Goal: Task Accomplishment & Management: Use online tool/utility

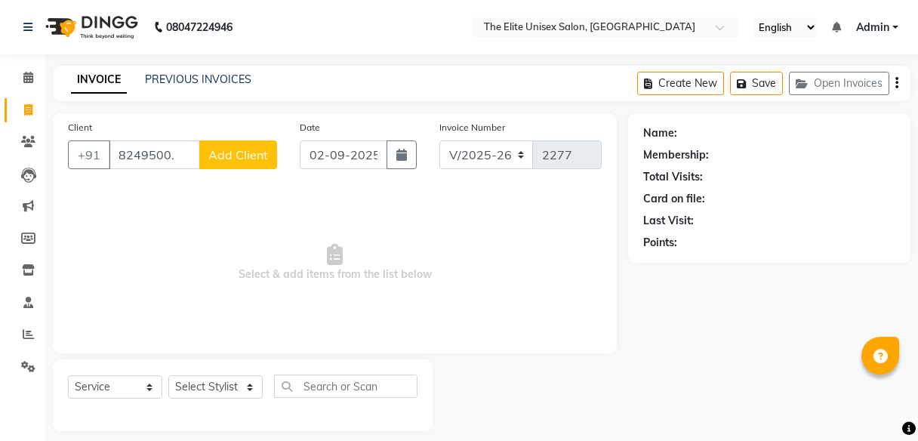
select select "7086"
select select "service"
type input "8"
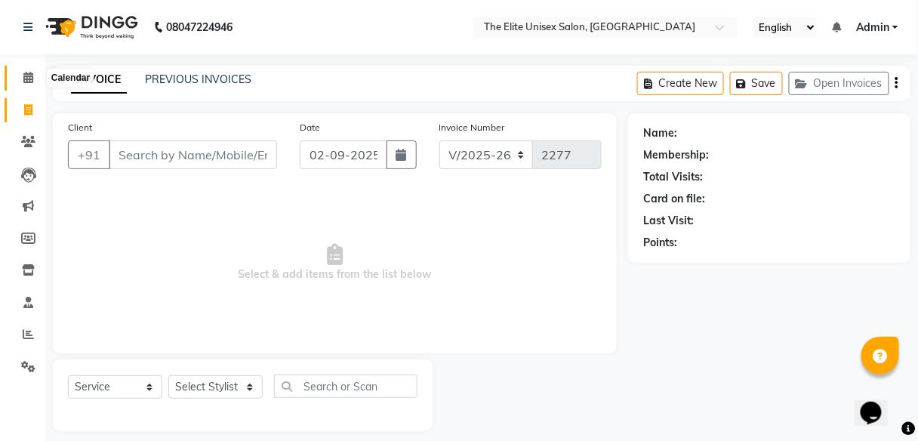
click at [23, 73] on icon at bounding box center [28, 77] width 10 height 11
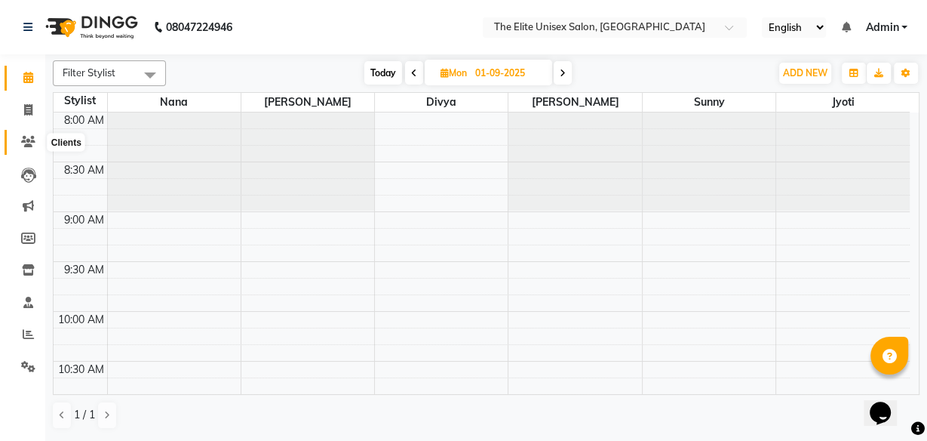
click at [23, 142] on icon at bounding box center [28, 141] width 14 height 11
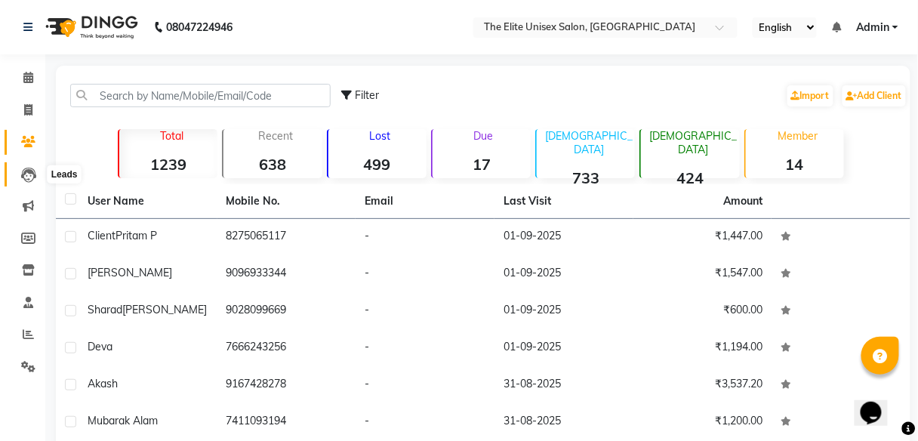
click at [28, 175] on icon at bounding box center [28, 175] width 15 height 15
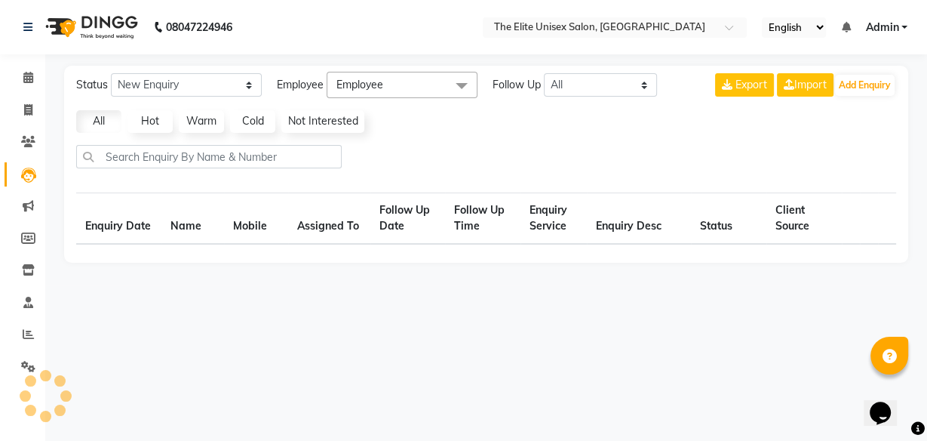
select select "10"
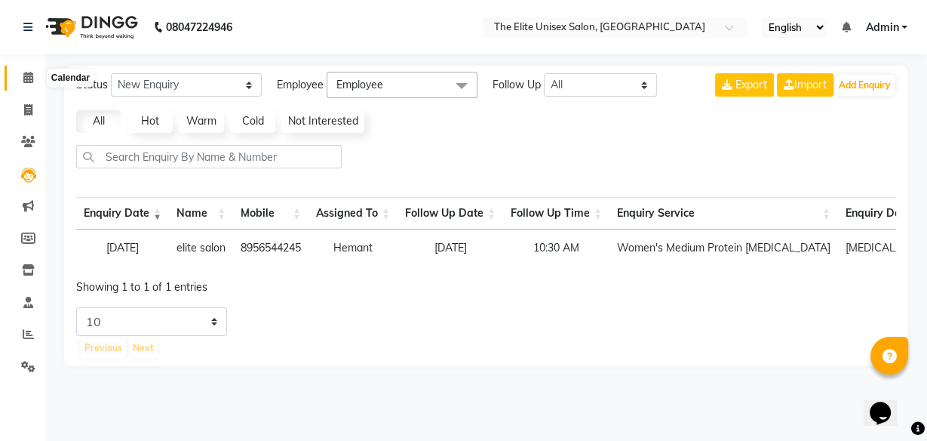
click at [25, 75] on icon at bounding box center [28, 77] width 10 height 11
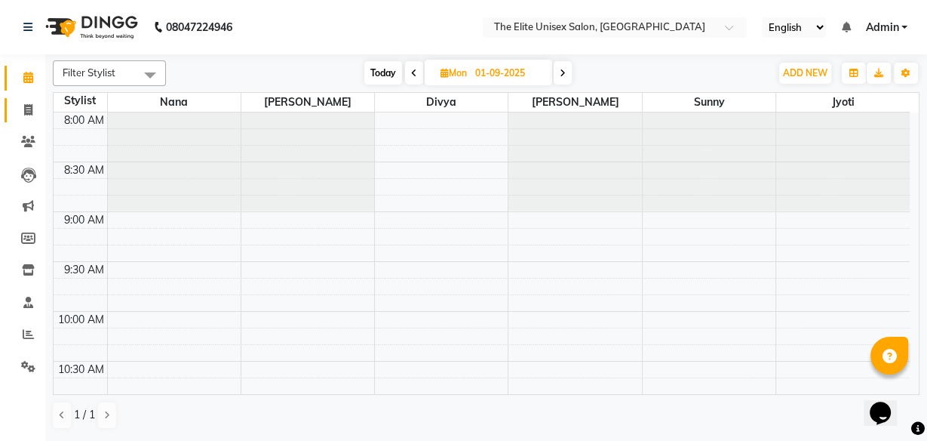
click at [29, 108] on icon at bounding box center [28, 109] width 8 height 11
select select "service"
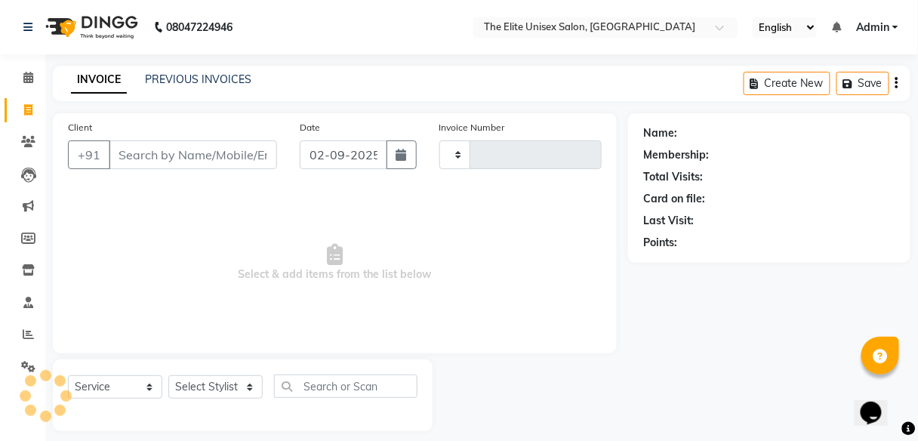
type input "2277"
select select "7086"
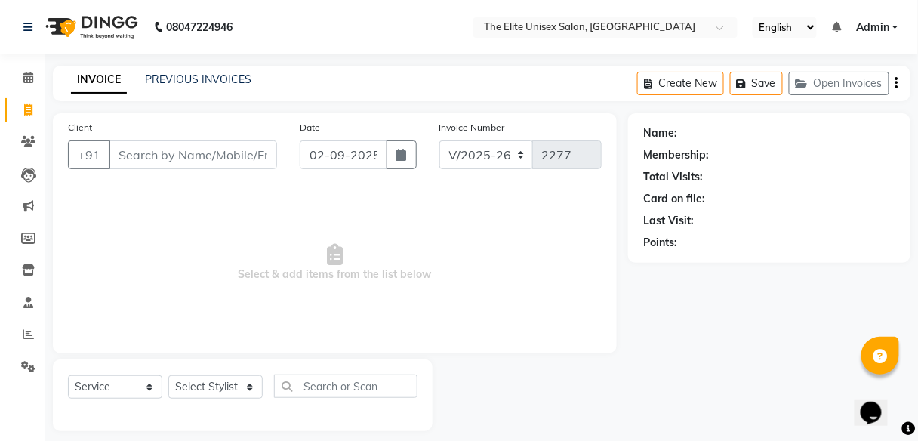
click at [162, 152] on input "Client" at bounding box center [193, 154] width 168 height 29
type input "8544752163"
click at [249, 142] on button "Add Client" at bounding box center [238, 154] width 78 height 29
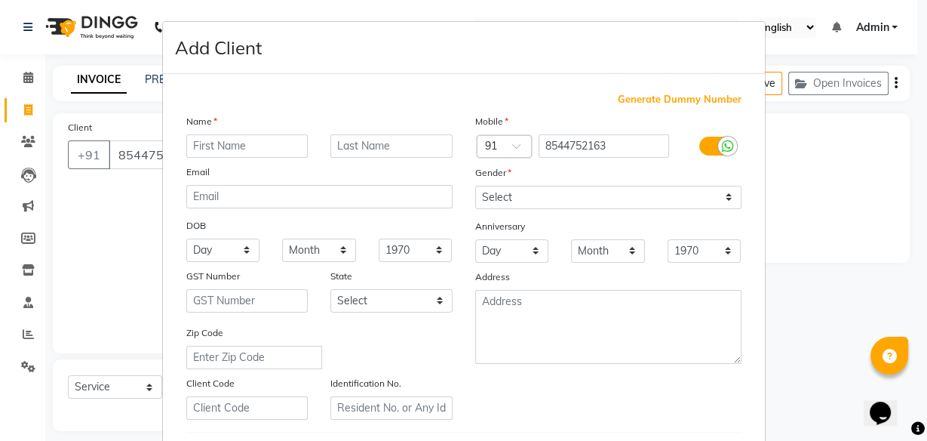
click at [248, 142] on input "text" at bounding box center [247, 145] width 122 height 23
type input "Rahul"
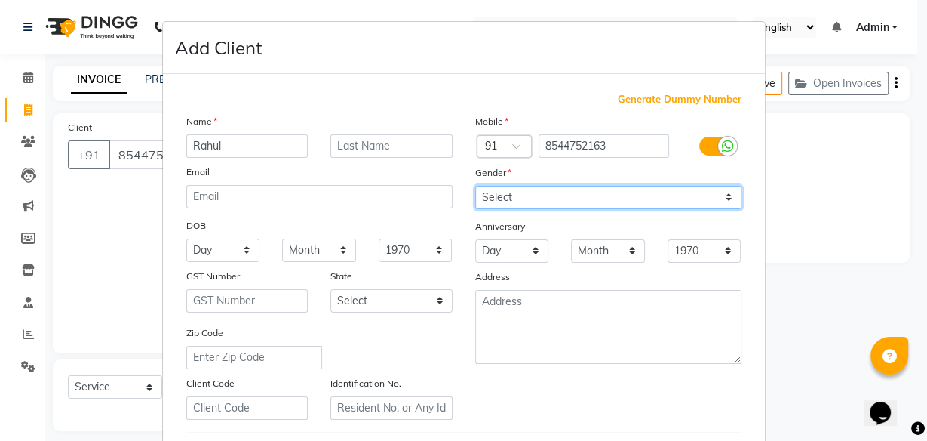
click at [537, 195] on select "Select [DEMOGRAPHIC_DATA] [DEMOGRAPHIC_DATA] Other Prefer Not To Say" at bounding box center [608, 197] width 266 height 23
select select "[DEMOGRAPHIC_DATA]"
click at [475, 186] on select "Select [DEMOGRAPHIC_DATA] [DEMOGRAPHIC_DATA] Other Prefer Not To Say" at bounding box center [608, 197] width 266 height 23
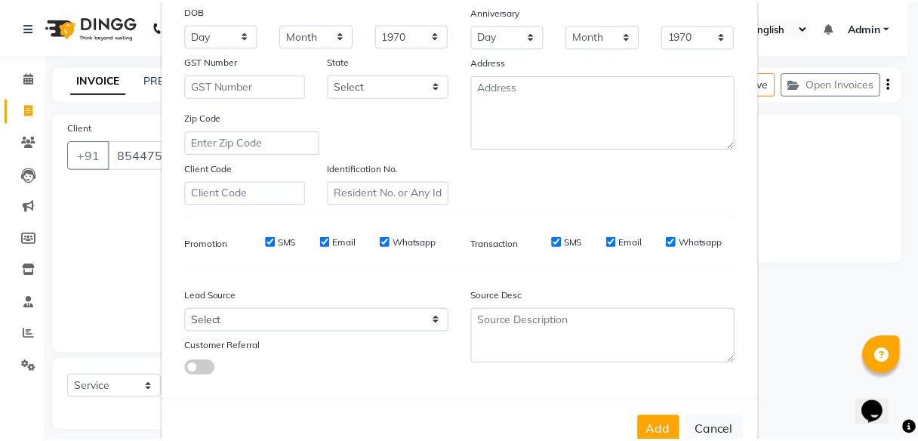
scroll to position [253, 0]
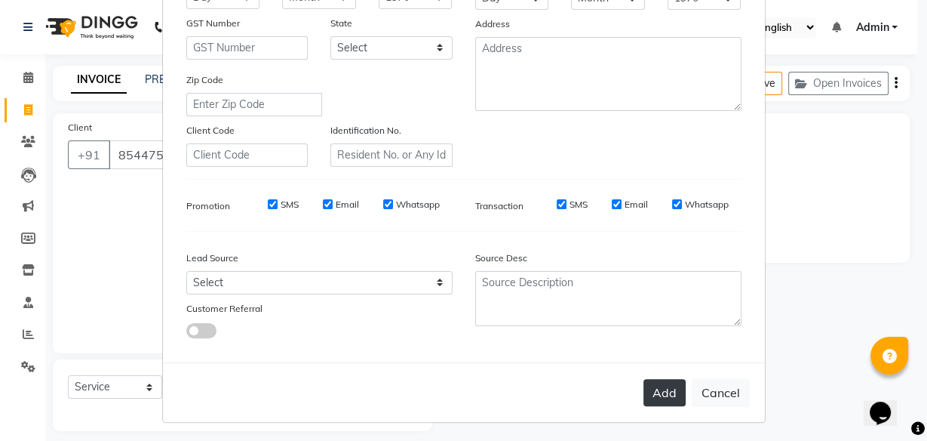
click at [678, 385] on button "Add" at bounding box center [665, 392] width 42 height 27
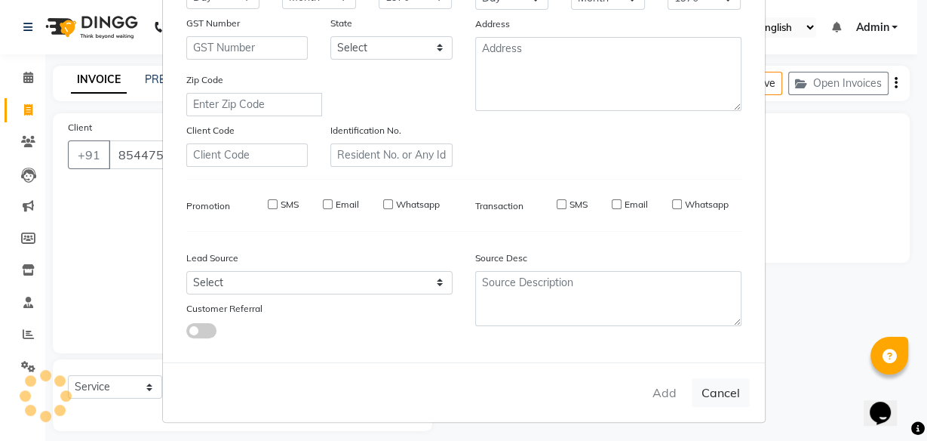
select select
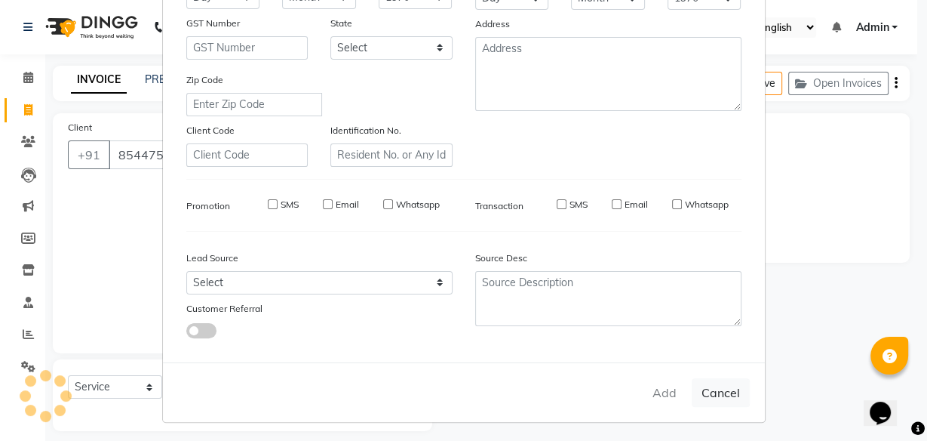
select select
checkbox input "false"
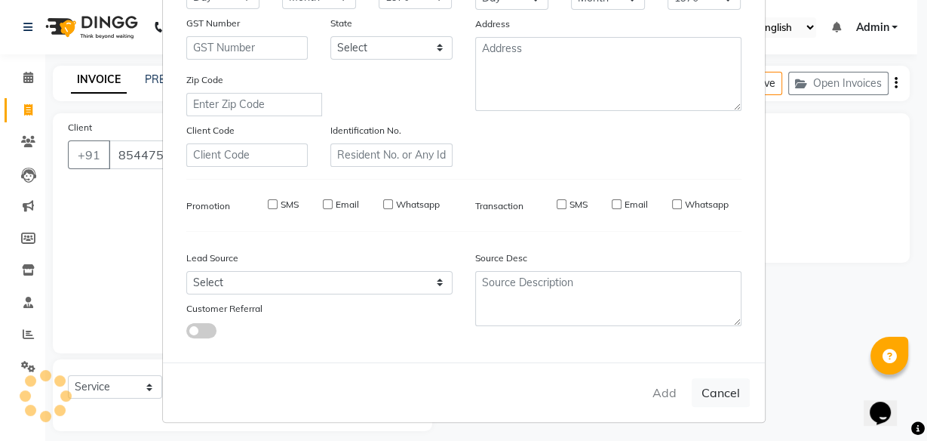
checkbox input "false"
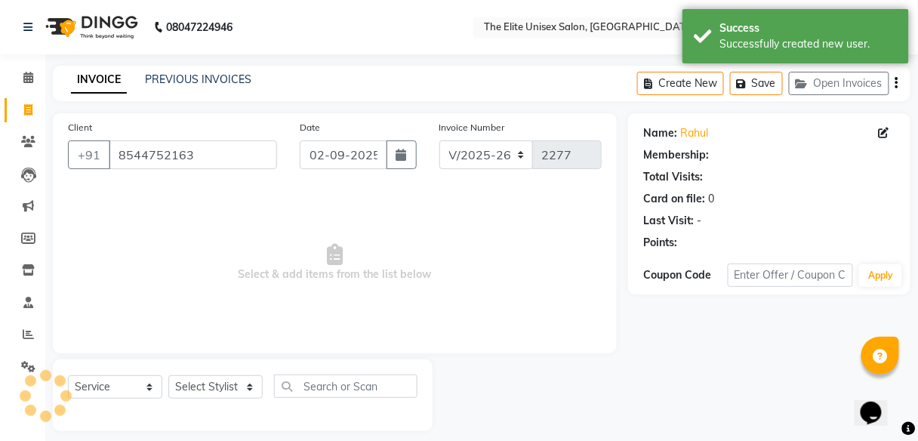
select select "1: Object"
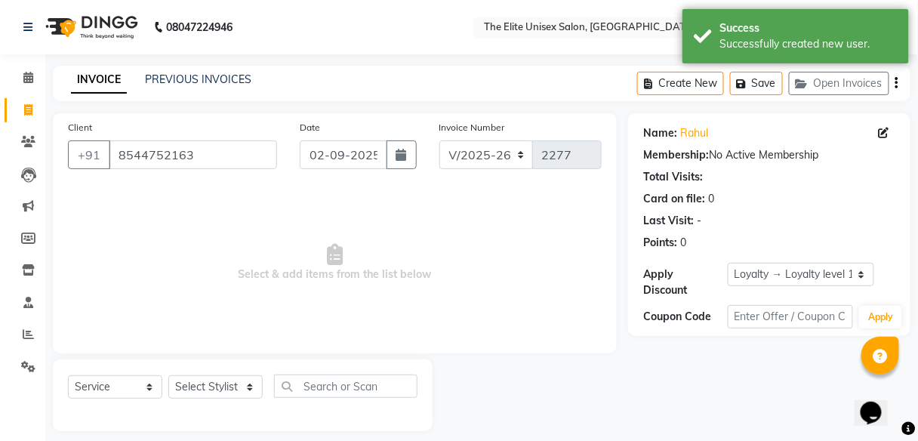
scroll to position [12, 0]
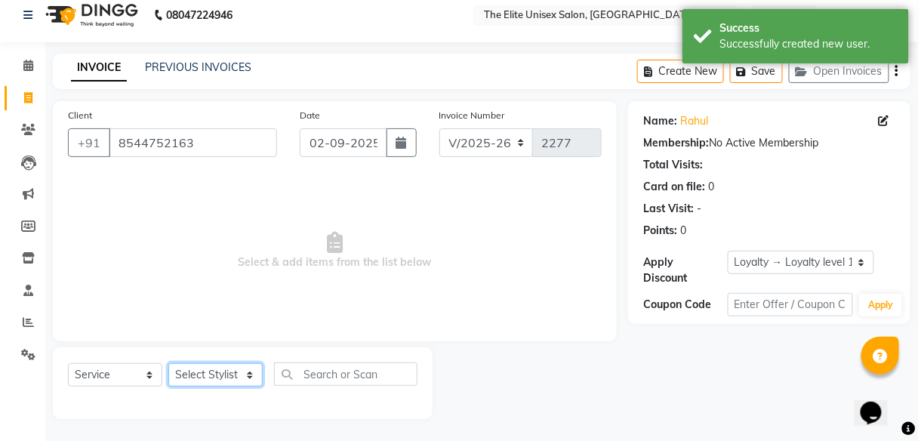
click at [216, 380] on select "Select Stylist [PERSON_NAME] Sunny" at bounding box center [215, 374] width 94 height 23
select select "85942"
click at [168, 363] on select "Select Stylist [PERSON_NAME] Sunny" at bounding box center [215, 374] width 94 height 23
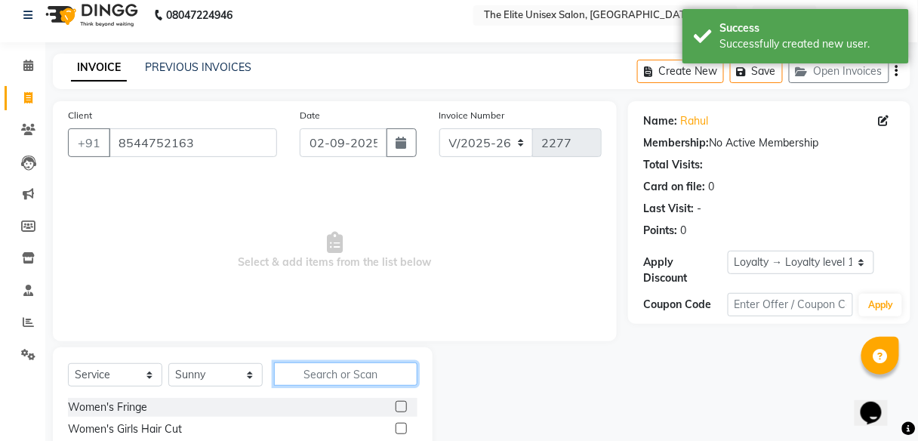
click at [318, 368] on input "text" at bounding box center [345, 373] width 143 height 23
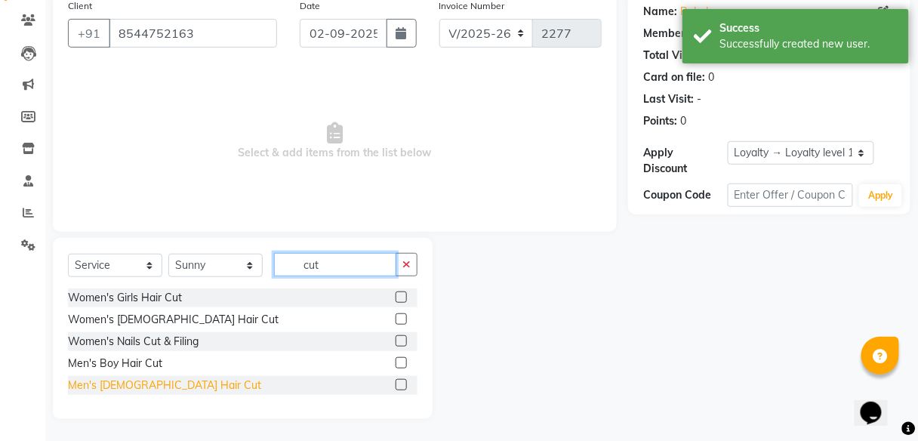
type input "cut"
click at [122, 379] on div "Men's [DEMOGRAPHIC_DATA] Hair Cut" at bounding box center [164, 385] width 193 height 16
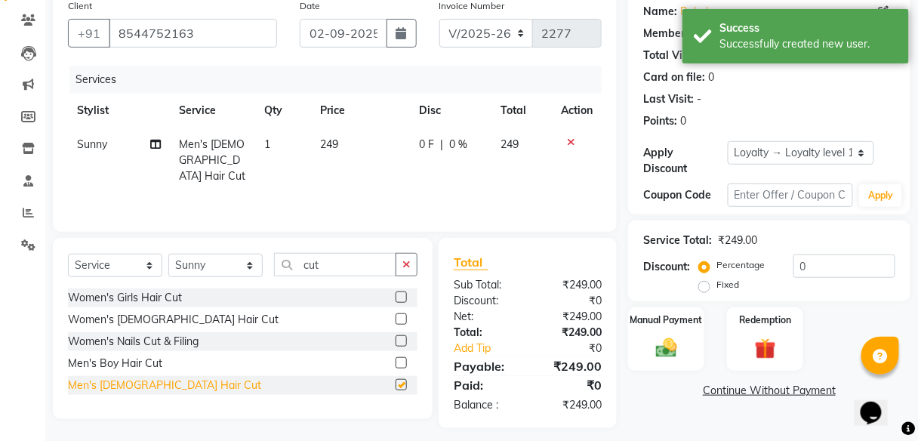
checkbox input "false"
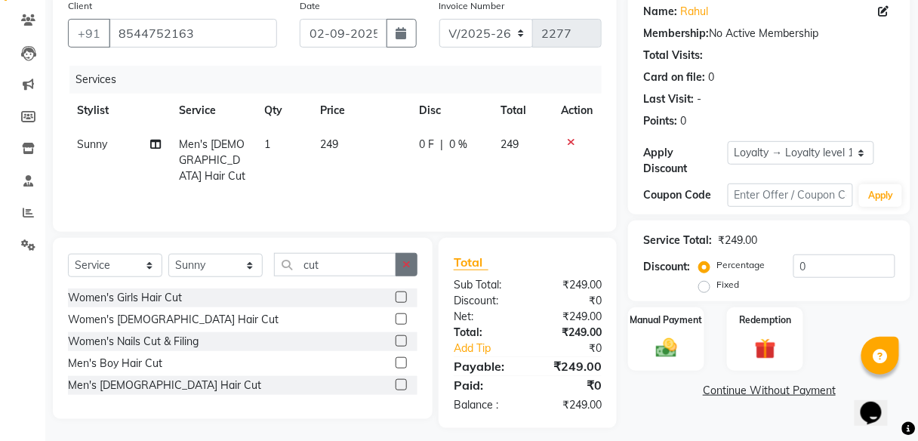
click at [403, 259] on icon "button" at bounding box center [406, 264] width 8 height 11
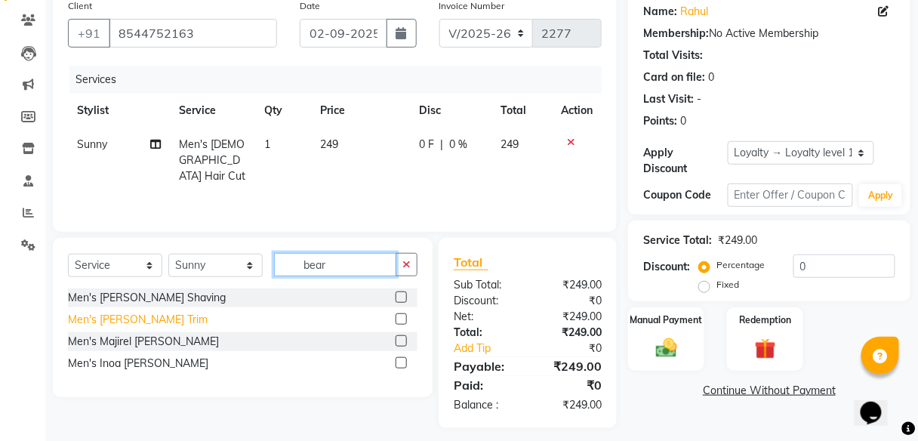
type input "bear"
click at [136, 315] on div "Men's [PERSON_NAME] Trim" at bounding box center [138, 320] width 140 height 16
checkbox input "false"
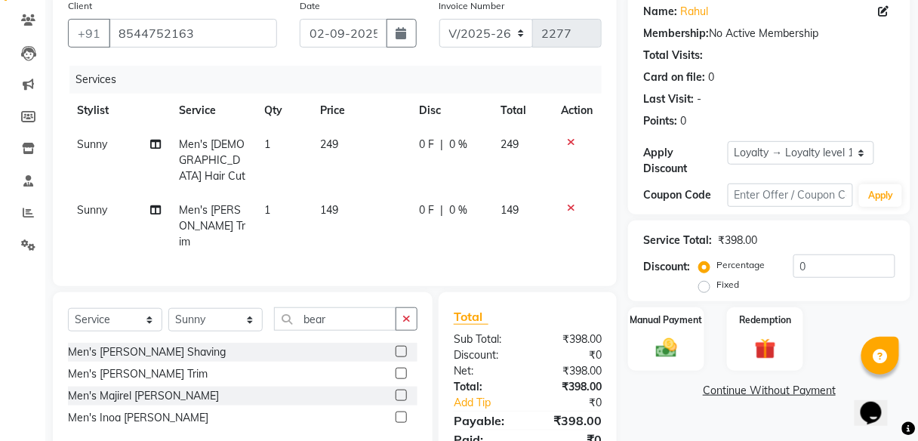
click at [432, 144] on span "0 F" at bounding box center [426, 145] width 15 height 16
select select "85942"
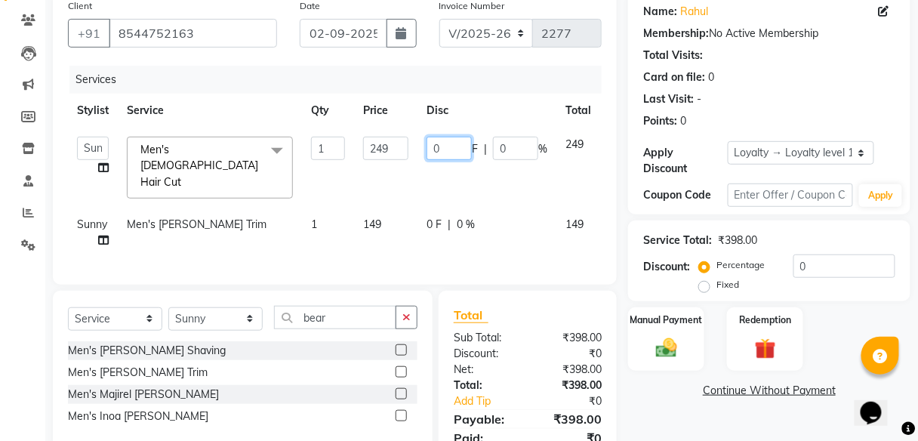
click at [449, 144] on input "0" at bounding box center [448, 148] width 45 height 23
type input "49"
click at [663, 328] on div "Manual Payment" at bounding box center [665, 339] width 79 height 66
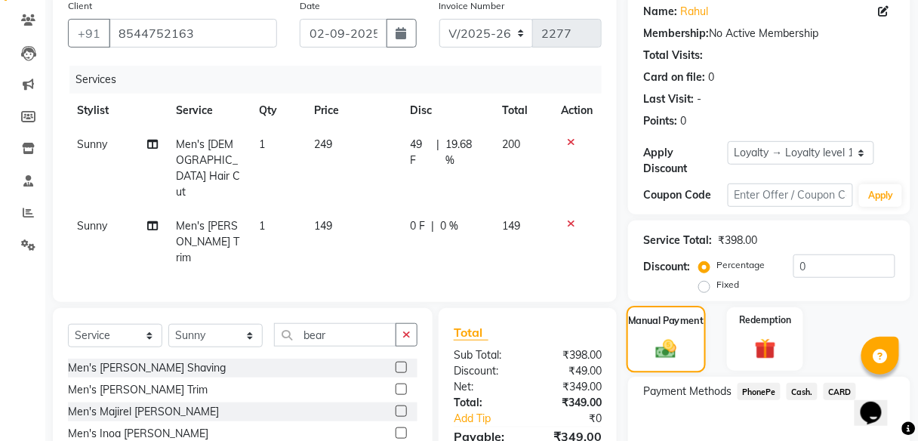
scroll to position [201, 0]
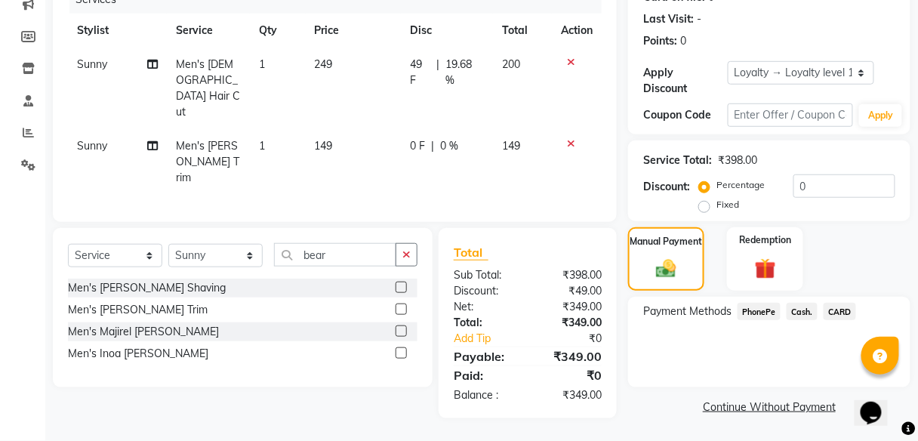
click at [757, 307] on span "PhonePe" at bounding box center [758, 311] width 43 height 17
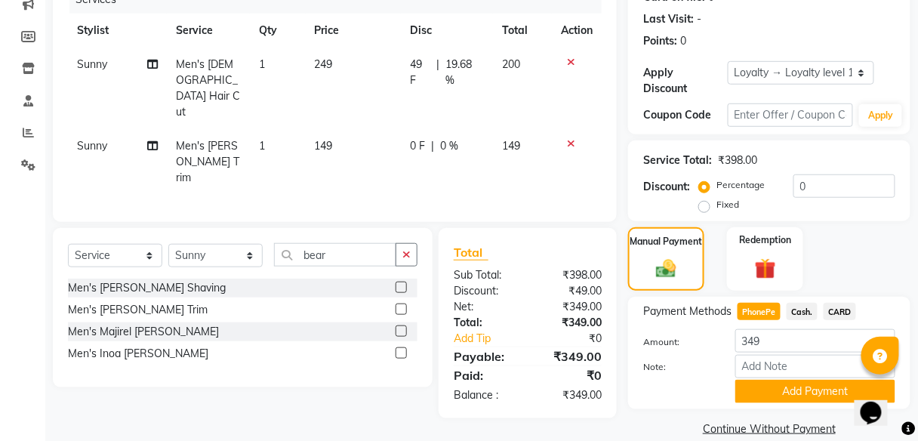
scroll to position [223, 0]
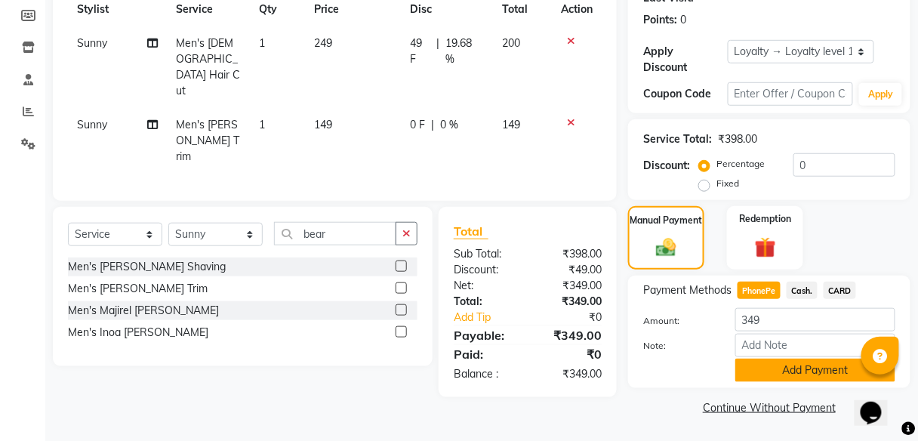
click at [773, 367] on button "Add Payment" at bounding box center [815, 369] width 160 height 23
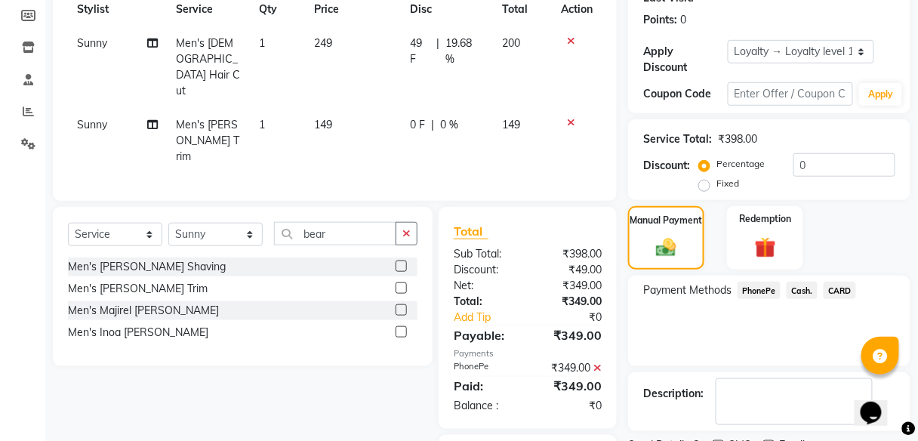
scroll to position [299, 0]
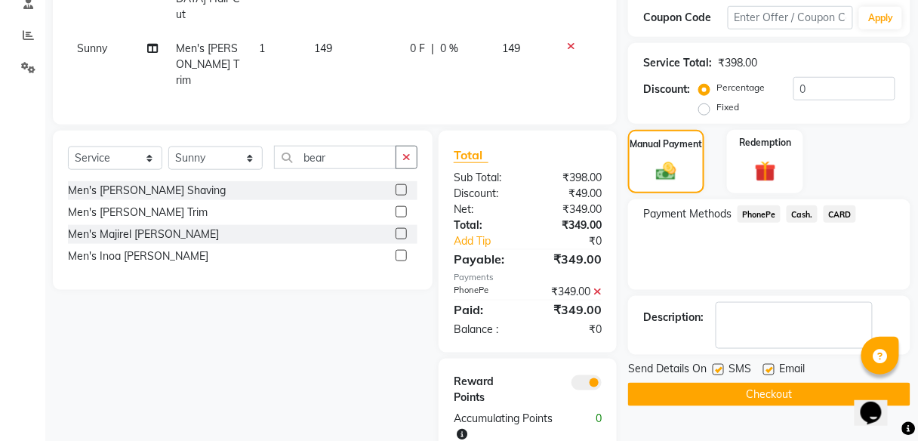
click at [765, 389] on button "Checkout" at bounding box center [769, 394] width 282 height 23
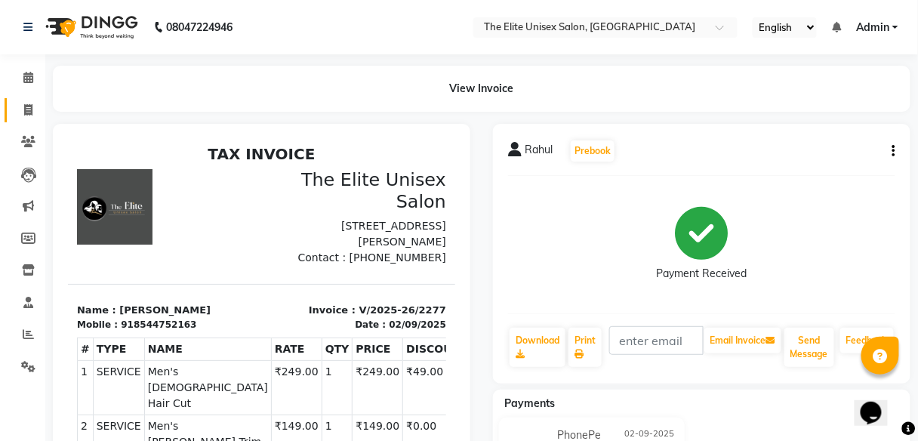
click at [29, 104] on icon at bounding box center [28, 109] width 8 height 11
select select "service"
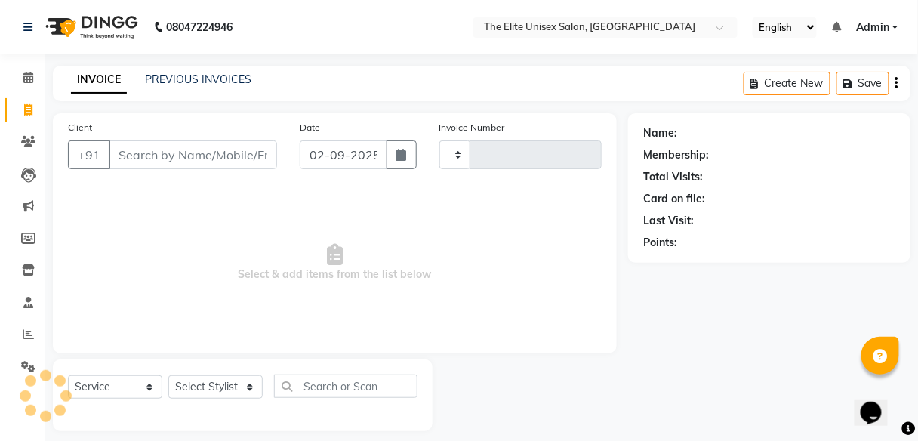
type input "2278"
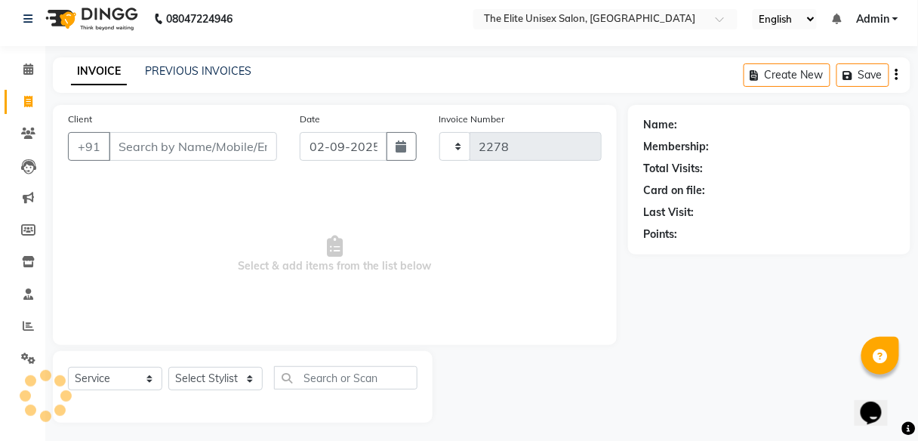
select select "7086"
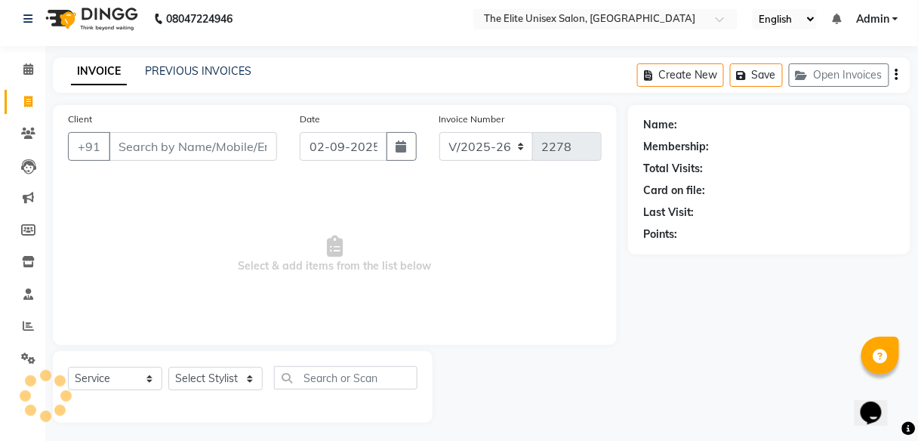
scroll to position [12, 0]
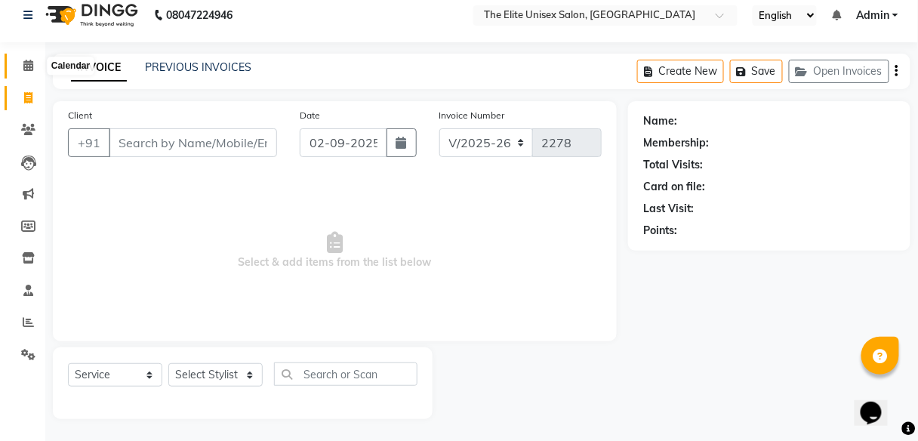
click at [29, 66] on icon at bounding box center [28, 65] width 10 height 11
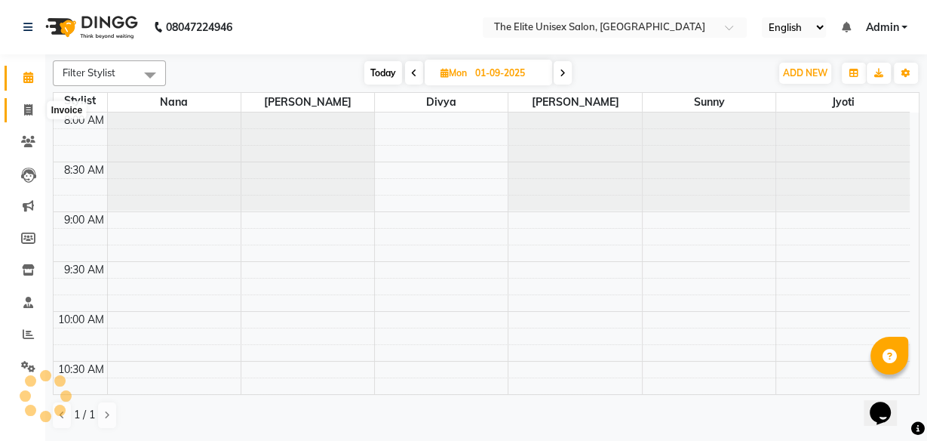
click at [28, 107] on icon at bounding box center [28, 109] width 8 height 11
select select "7086"
select select "service"
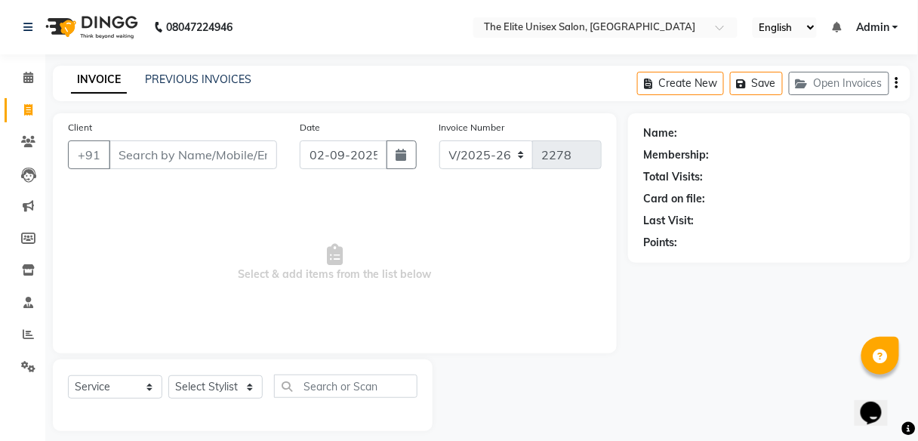
click at [183, 159] on input "Client" at bounding box center [193, 154] width 168 height 29
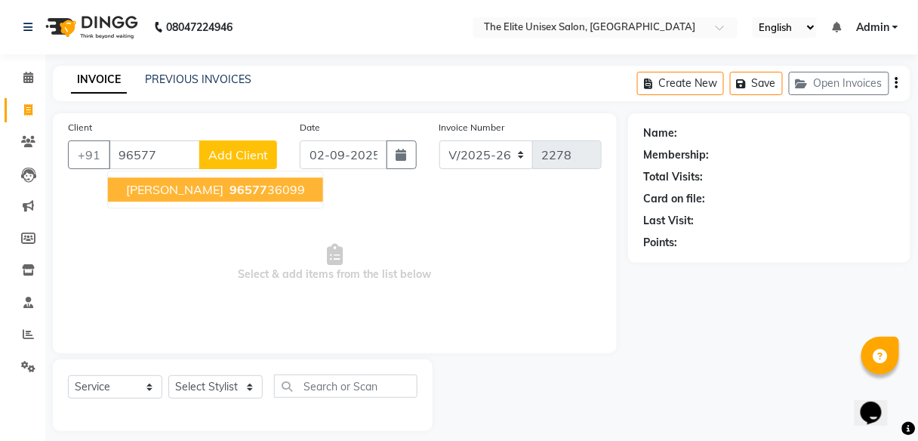
click at [226, 187] on ngb-highlight "96577 36099" at bounding box center [265, 189] width 78 height 15
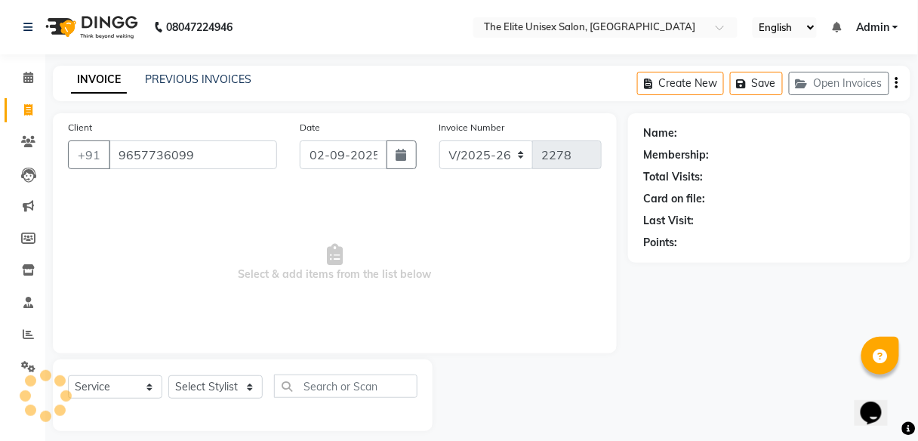
type input "9657736099"
select select "1: Object"
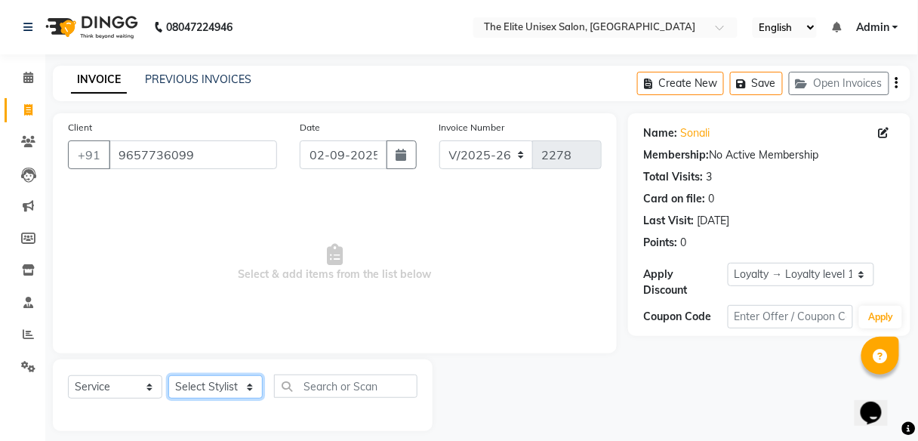
click at [205, 392] on select "Select Stylist [PERSON_NAME] Sunny" at bounding box center [215, 386] width 94 height 23
select select "89801"
click at [168, 375] on select "Select Stylist [PERSON_NAME] Sunny" at bounding box center [215, 386] width 94 height 23
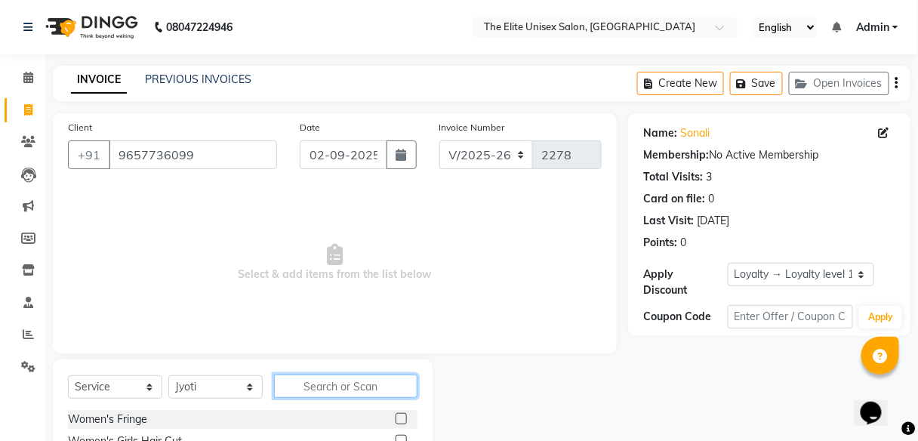
click at [337, 392] on input "text" at bounding box center [345, 385] width 143 height 23
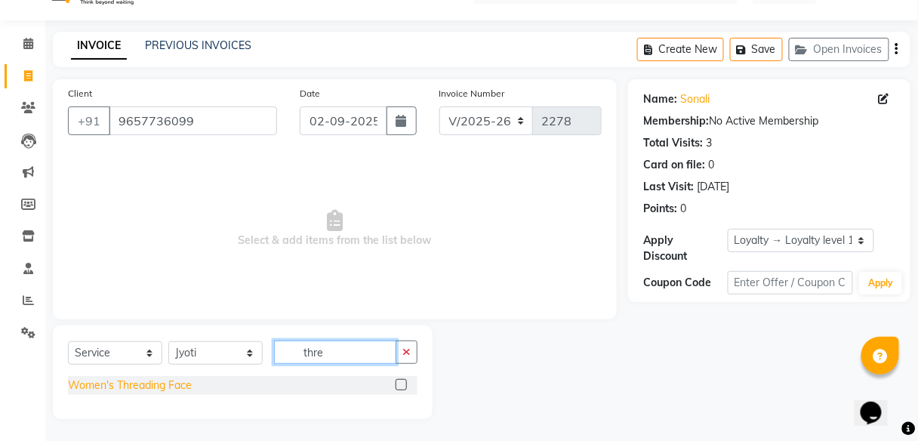
type input "thre"
click at [155, 383] on div "Women's Threading Face" at bounding box center [130, 385] width 124 height 16
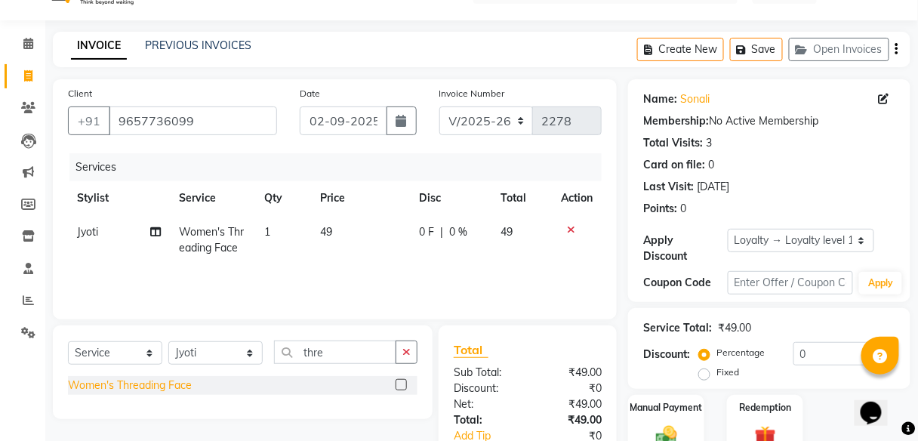
click at [155, 383] on div "Women's Threading Face" at bounding box center [130, 385] width 124 height 16
checkbox input "false"
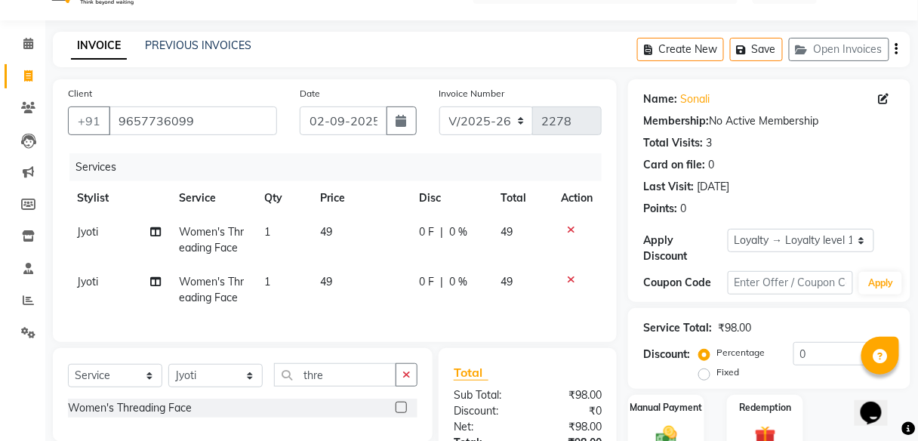
click at [430, 233] on span "0 F" at bounding box center [426, 232] width 15 height 16
select select "89801"
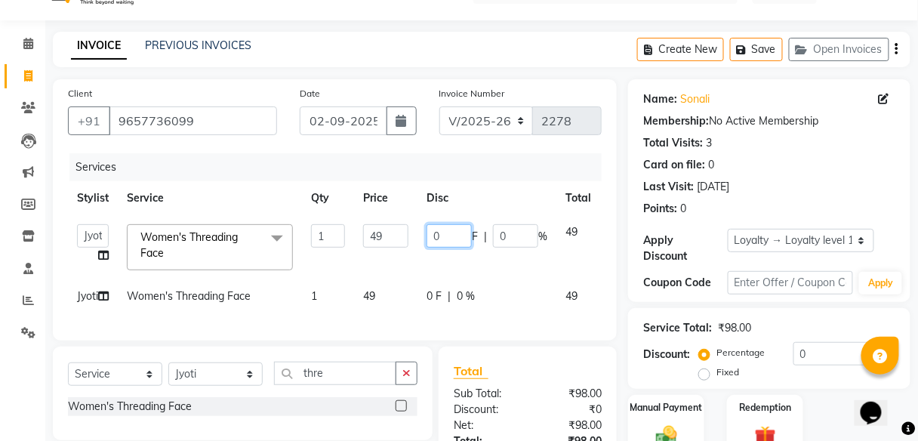
click at [447, 230] on input "0" at bounding box center [448, 235] width 45 height 23
type input "09"
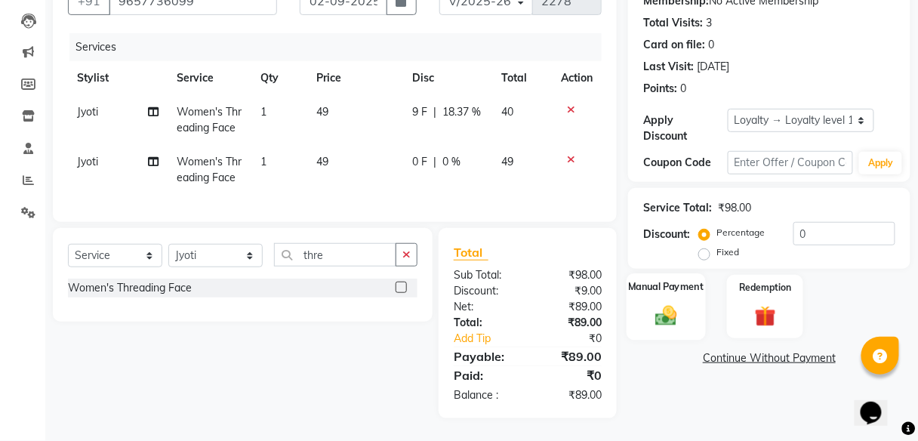
click at [679, 326] on img at bounding box center [665, 316] width 35 height 26
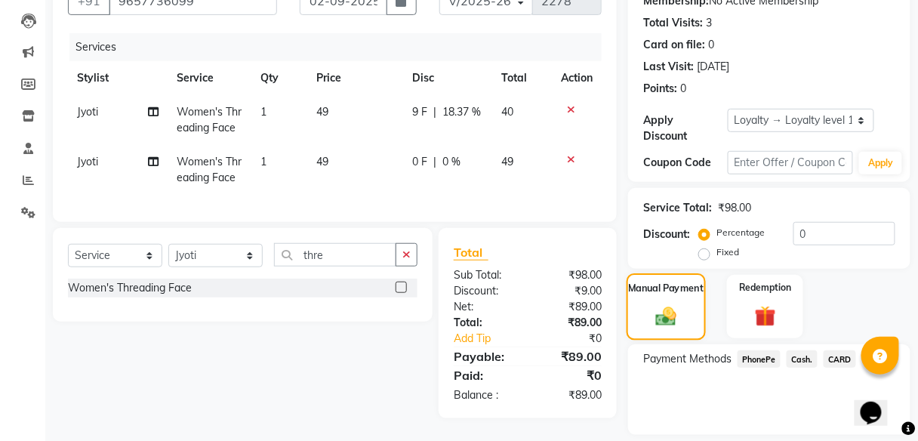
scroll to position [201, 0]
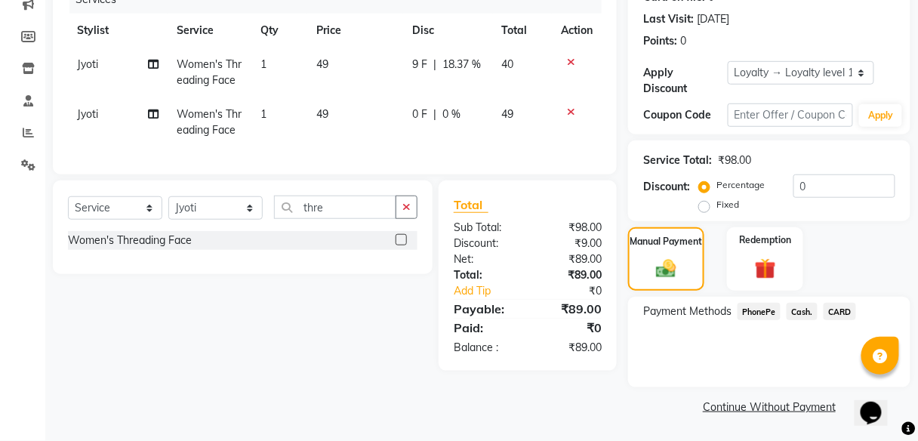
click at [764, 309] on span "PhonePe" at bounding box center [758, 311] width 43 height 17
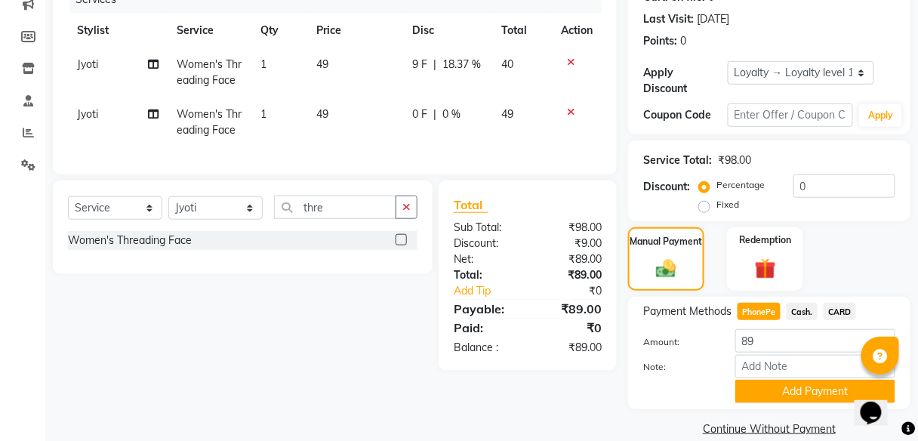
scroll to position [223, 0]
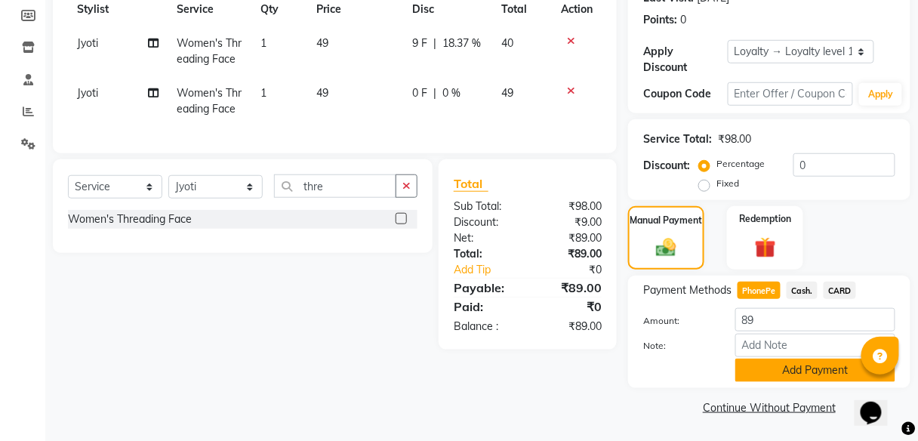
click at [778, 371] on button "Add Payment" at bounding box center [815, 369] width 160 height 23
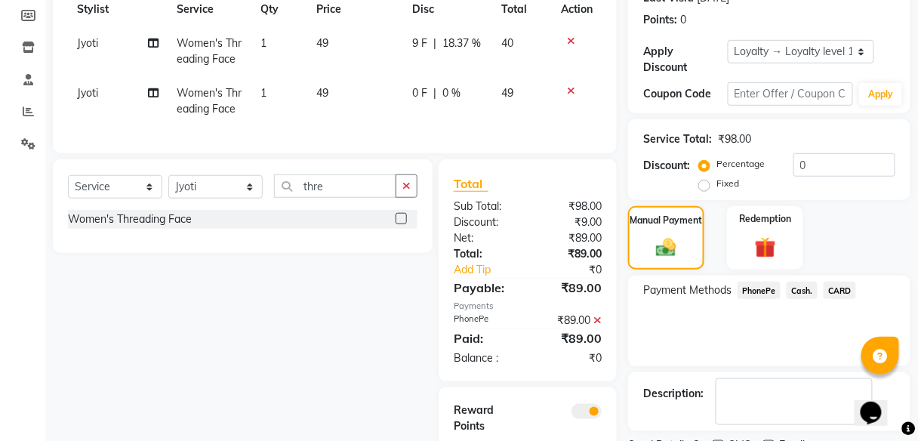
scroll to position [299, 0]
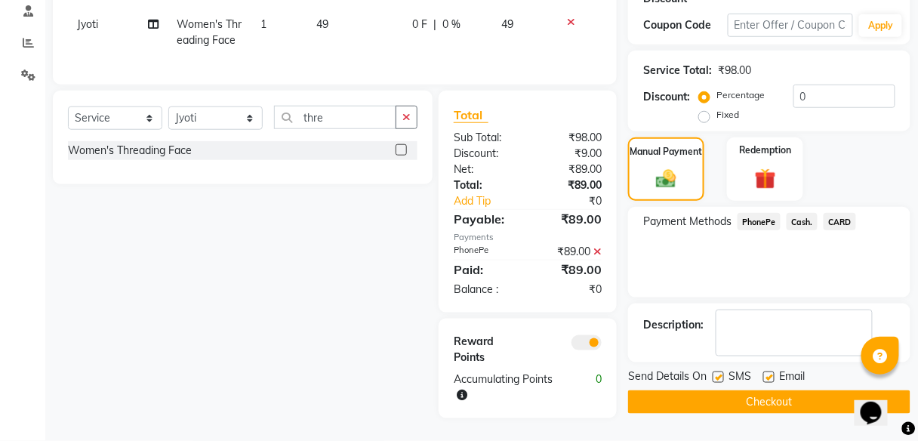
click at [770, 390] on button "Checkout" at bounding box center [769, 401] width 282 height 23
